Goal: Information Seeking & Learning: Learn about a topic

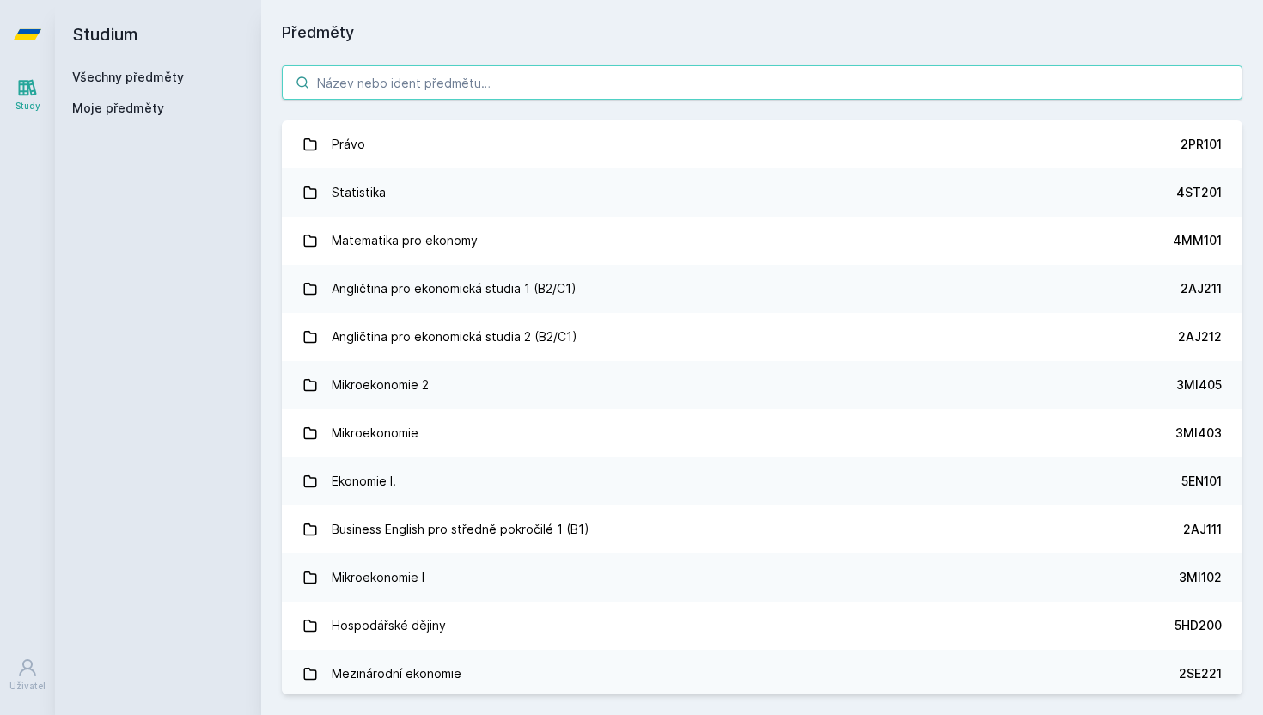
click at [376, 89] on input "search" at bounding box center [762, 82] width 961 height 34
paste input "1FU440"
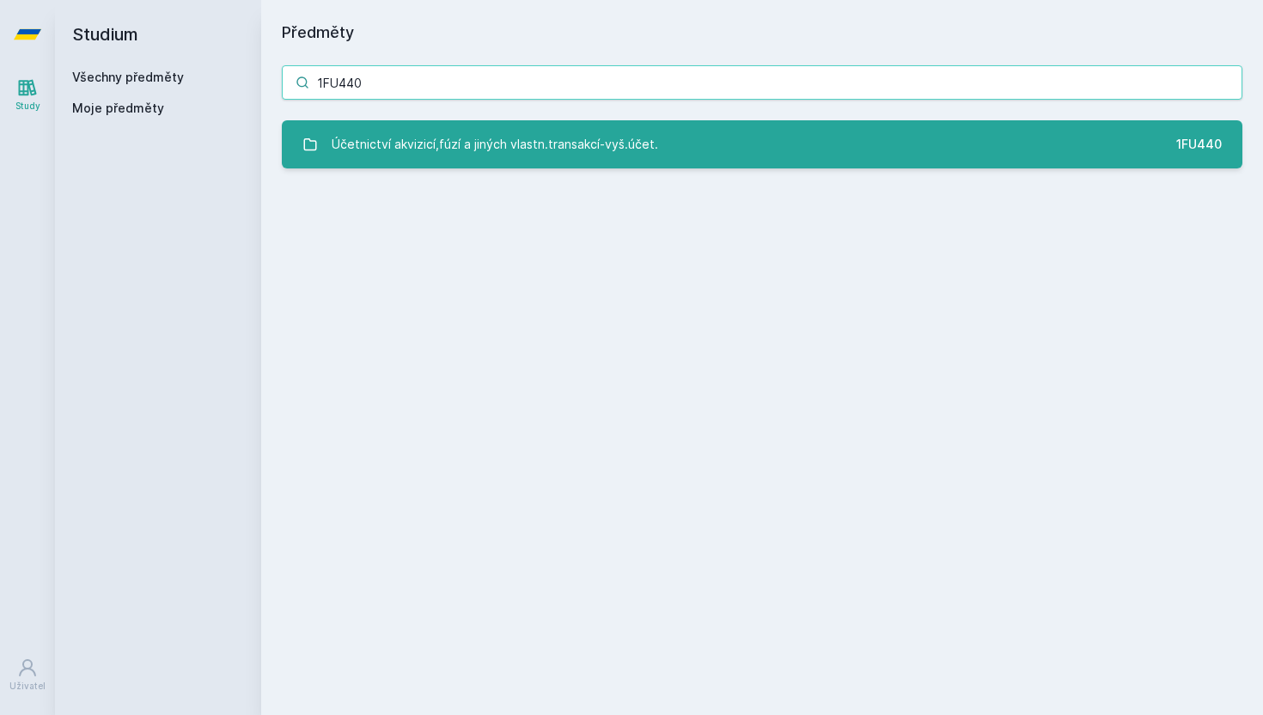
type input "1FU440"
click at [467, 145] on div "Účetnictví akvizicí,fúzí a jiných vlastn.transakcí-vyš.účet." at bounding box center [495, 144] width 327 height 34
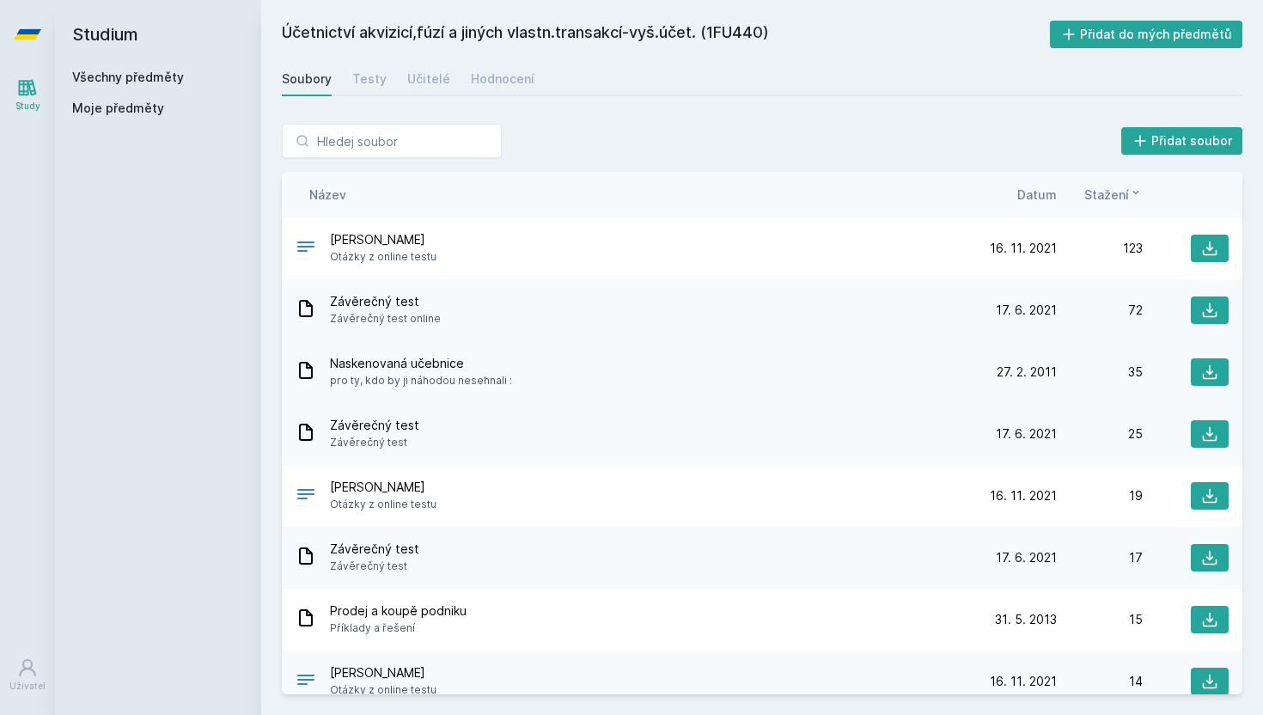
click at [412, 369] on span "Naskenovaná učebnice" at bounding box center [421, 363] width 182 height 17
click at [1209, 309] on icon at bounding box center [1210, 310] width 15 height 15
click at [1219, 366] on button at bounding box center [1210, 372] width 38 height 28
click at [485, 95] on div "Soubory Testy Učitelé Hodnocení" at bounding box center [762, 79] width 961 height 34
click at [485, 83] on div "Hodnocení" at bounding box center [503, 78] width 64 height 17
